Goal: Transaction & Acquisition: Subscribe to service/newsletter

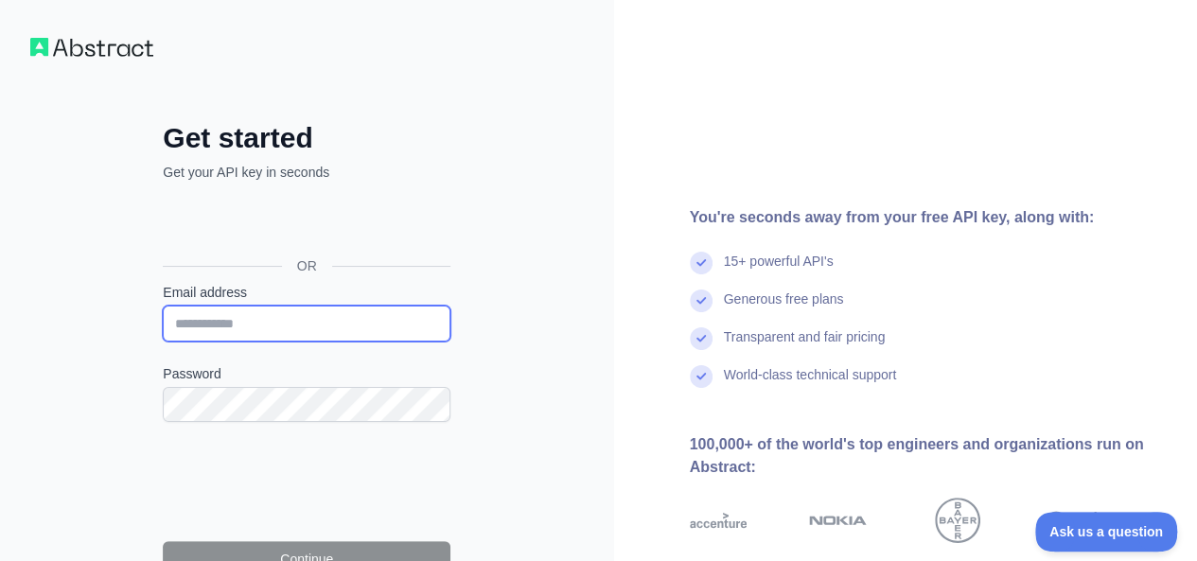
click at [353, 321] on input "Email address" at bounding box center [307, 324] width 288 height 36
type input "*"
type input "**********"
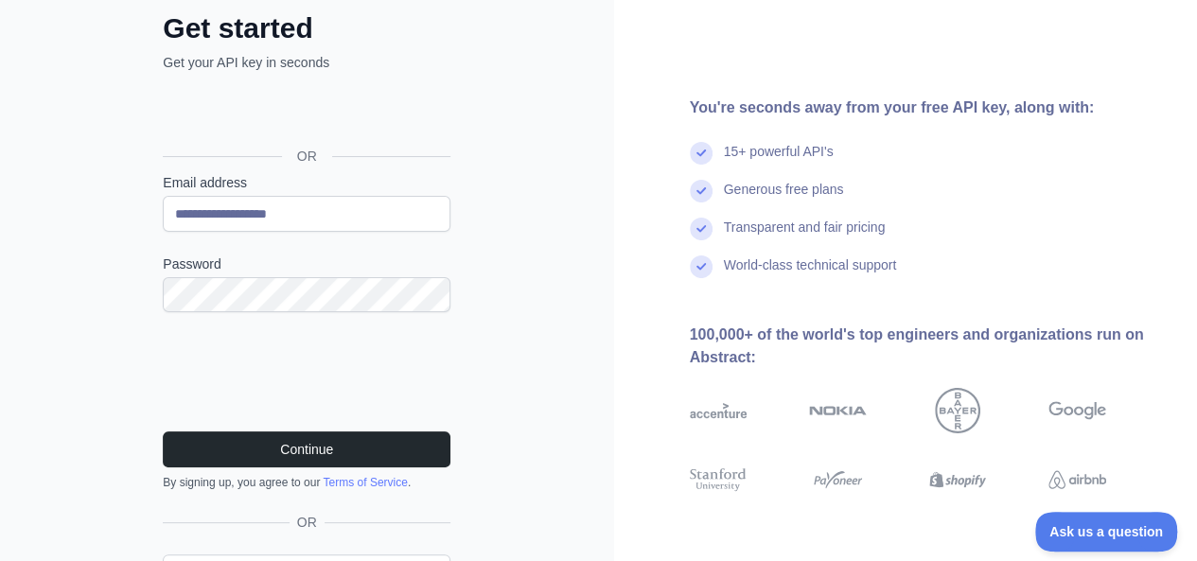
scroll to position [121, 0]
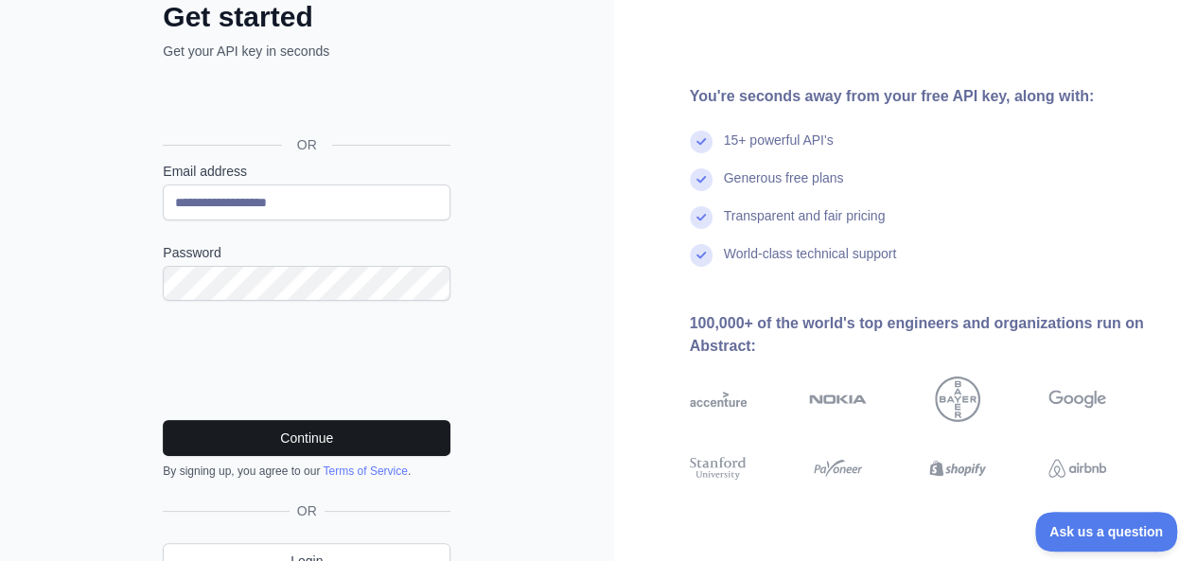
click at [370, 433] on button "Continue" at bounding box center [307, 438] width 288 height 36
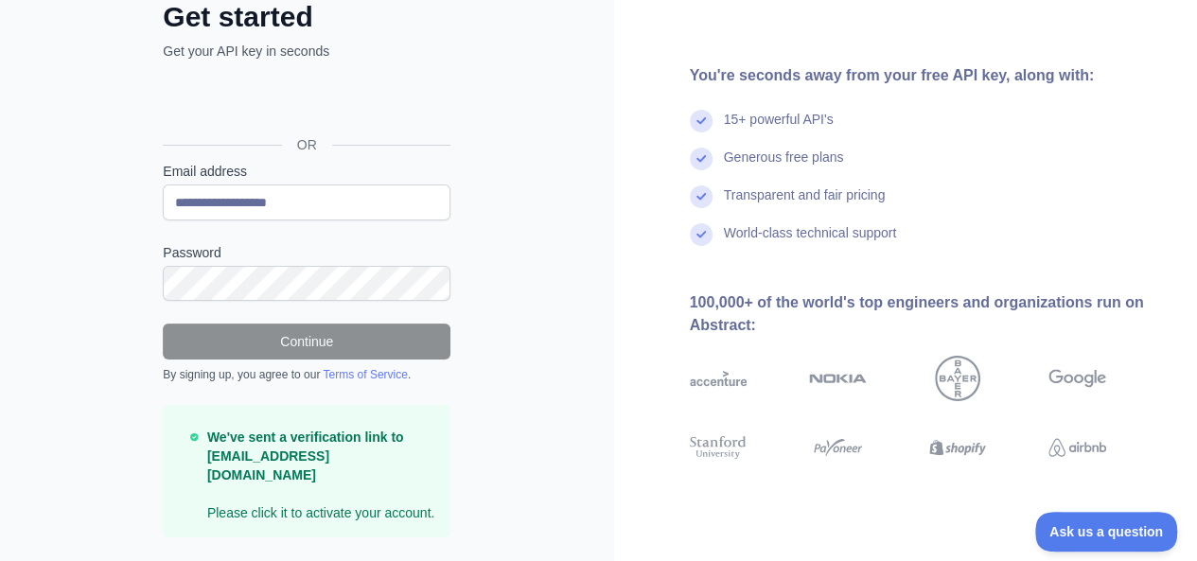
click at [378, 505] on div "We've sent a verification link to [EMAIL_ADDRESS][DOMAIN_NAME] Please click it …" at bounding box center [307, 471] width 288 height 133
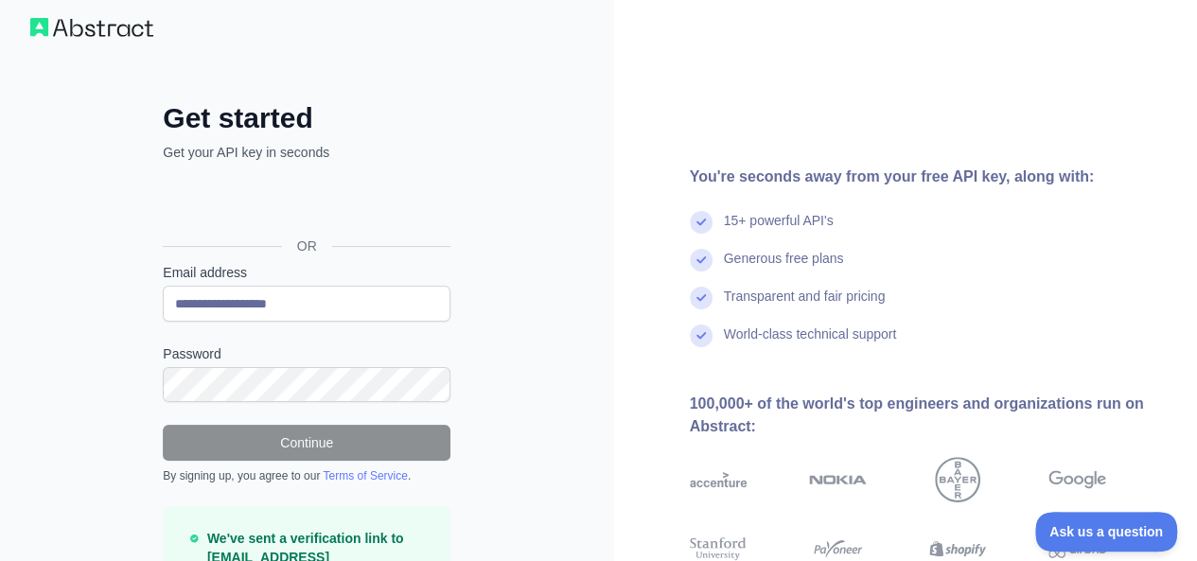
scroll to position [0, 0]
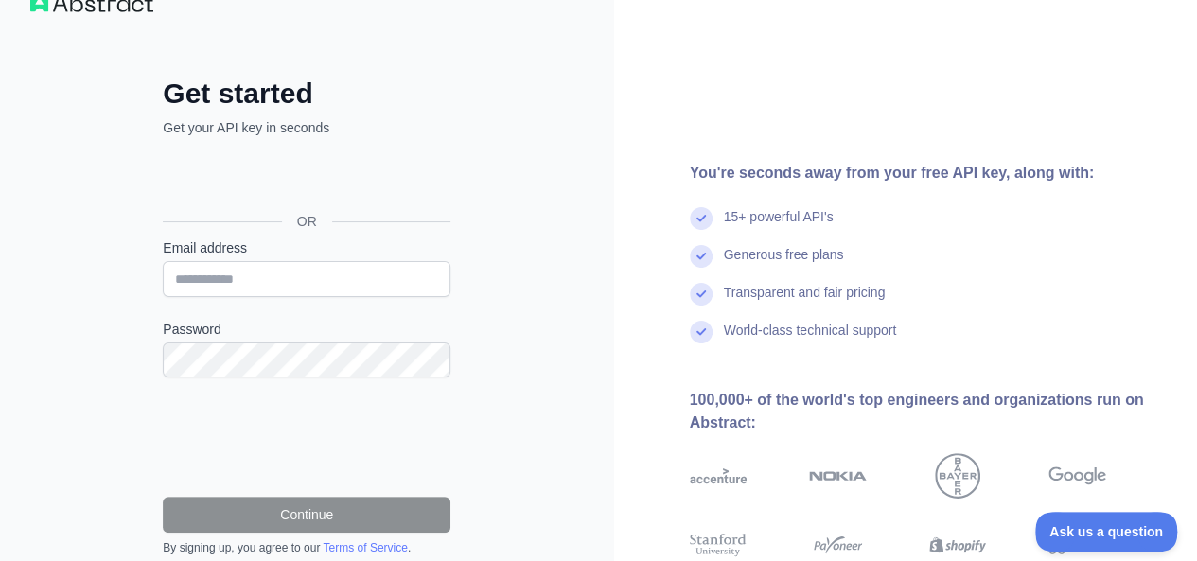
scroll to position [95, 0]
